Goal: Information Seeking & Learning: Learn about a topic

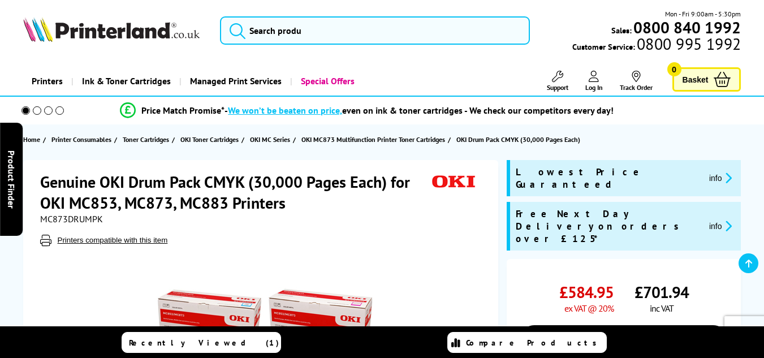
scroll to position [226, 0]
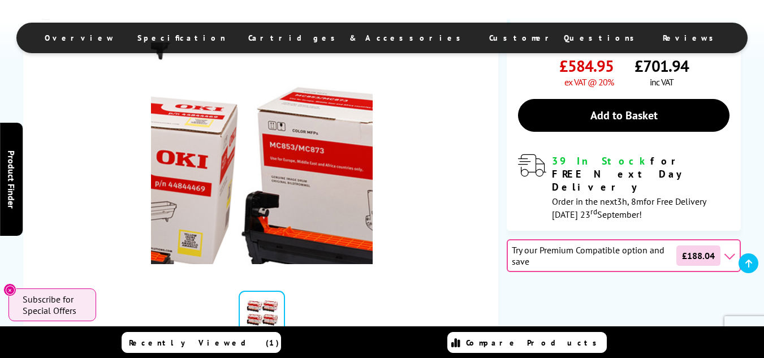
click at [264, 176] on img at bounding box center [262, 153] width 222 height 222
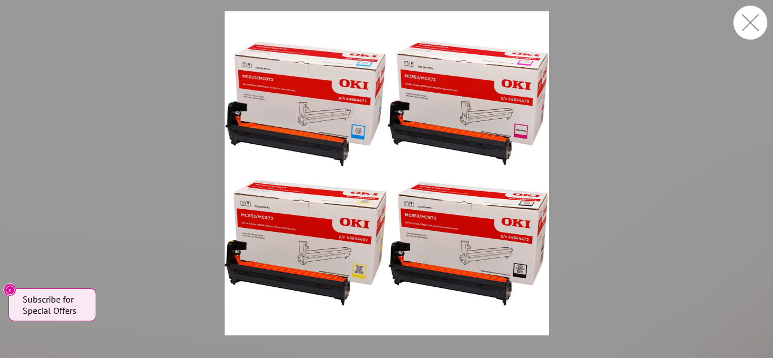
click at [751, 15] on button "button" at bounding box center [750, 23] width 34 height 34
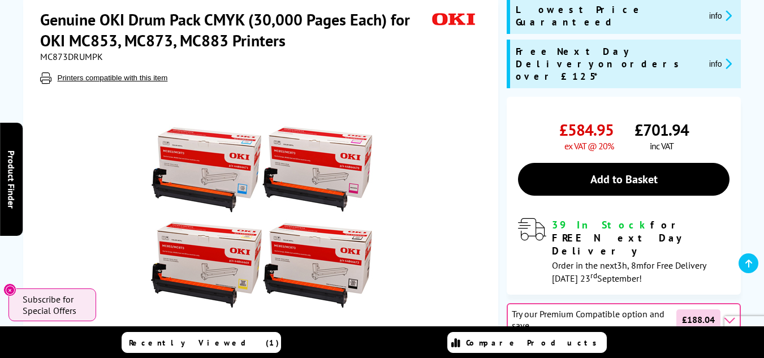
scroll to position [113, 0]
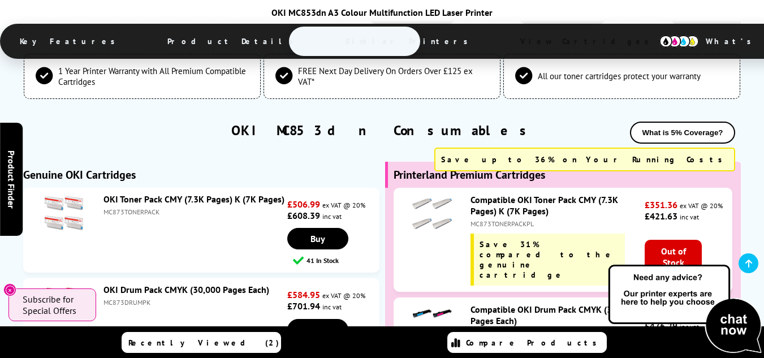
scroll to position [3750, 0]
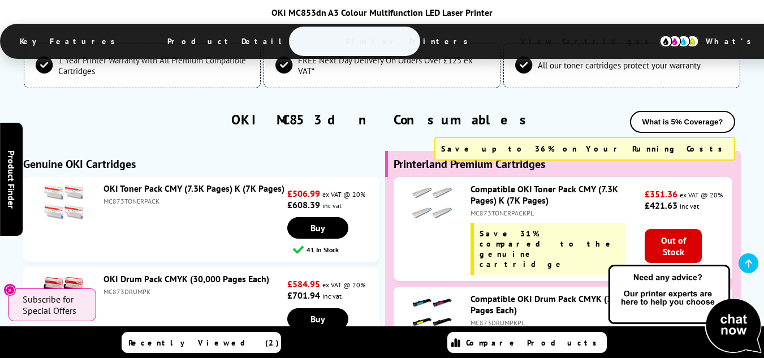
click at [433, 293] on img at bounding box center [432, 313] width 40 height 40
